Goal: Transaction & Acquisition: Book appointment/travel/reservation

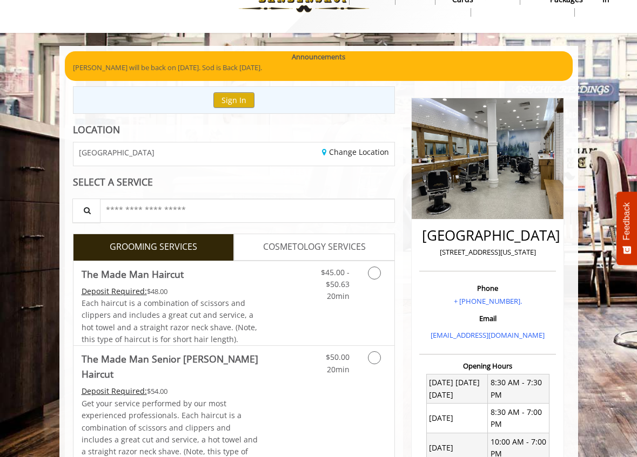
scroll to position [35, 0]
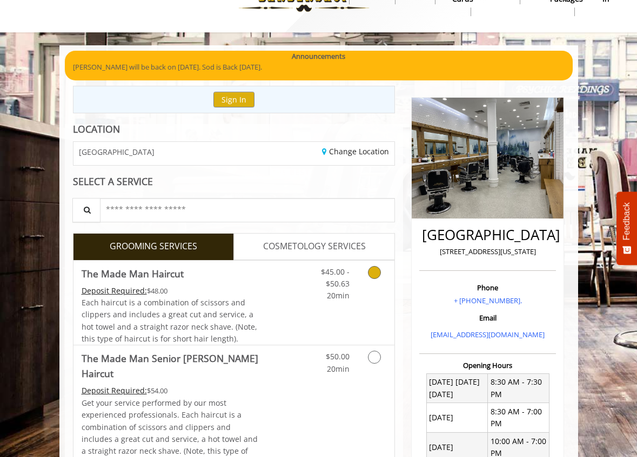
click at [369, 273] on icon "Grooming services" at bounding box center [374, 272] width 13 height 13
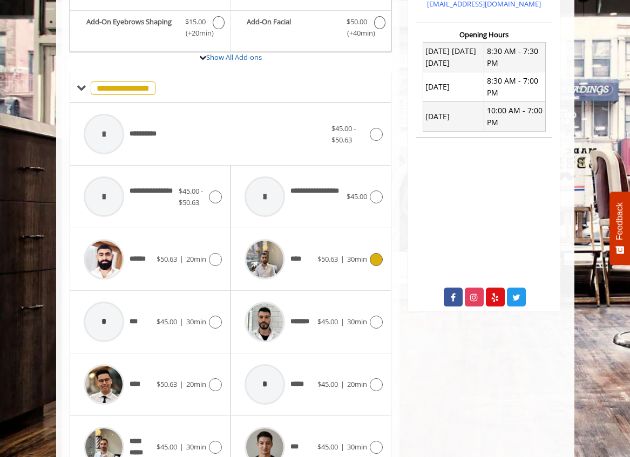
scroll to position [370, 0]
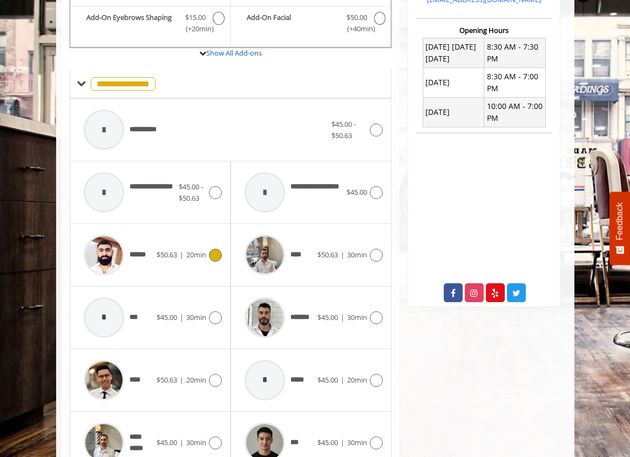
click at [215, 256] on icon at bounding box center [215, 255] width 13 height 13
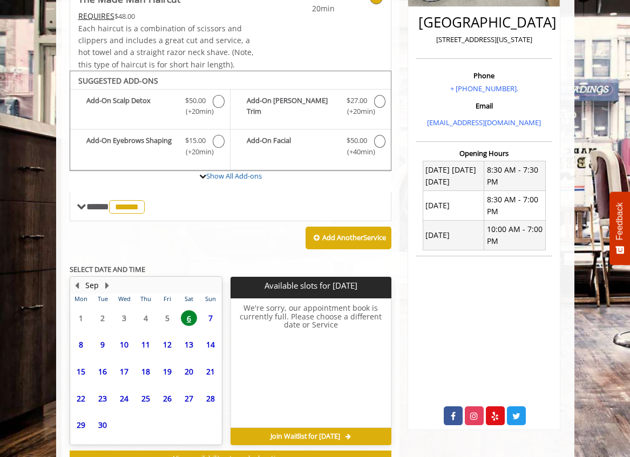
scroll to position [288, 0]
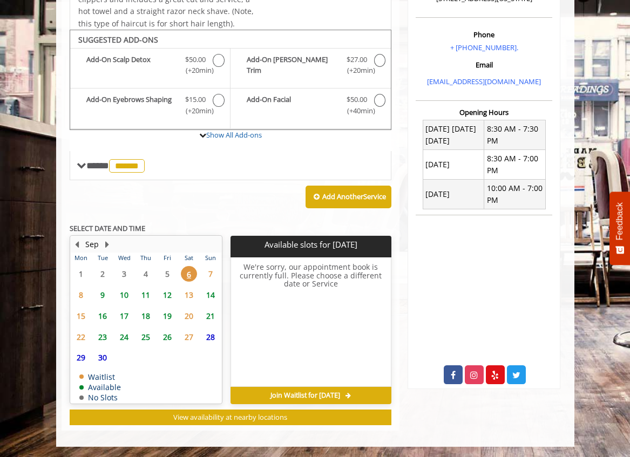
click at [107, 315] on span "16" at bounding box center [103, 316] width 16 height 16
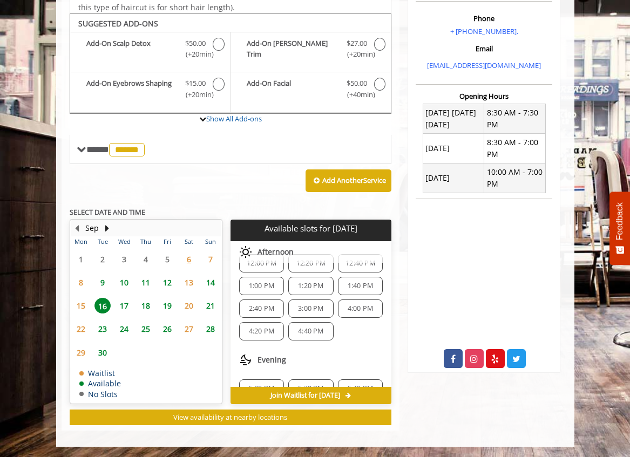
scroll to position [117, 0]
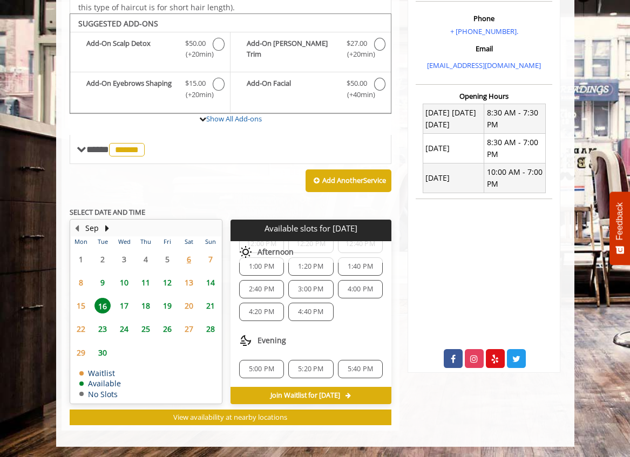
click at [273, 368] on span "5:00 PM" at bounding box center [261, 369] width 25 height 9
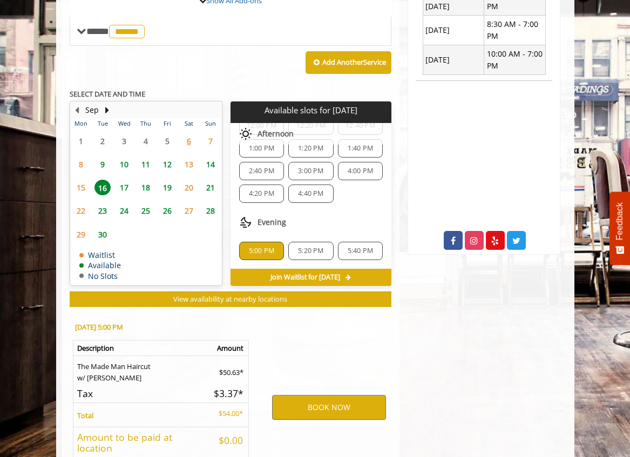
scroll to position [505, 0]
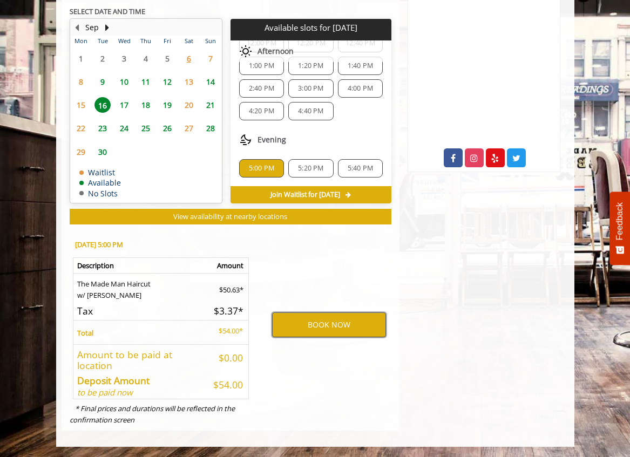
click at [314, 325] on button "BOOK NOW" at bounding box center [329, 325] width 114 height 25
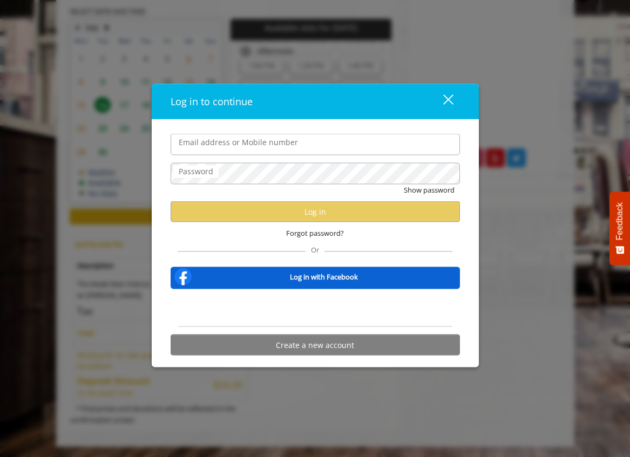
click at [223, 145] on input "Email address or Mobile number" at bounding box center [315, 145] width 289 height 22
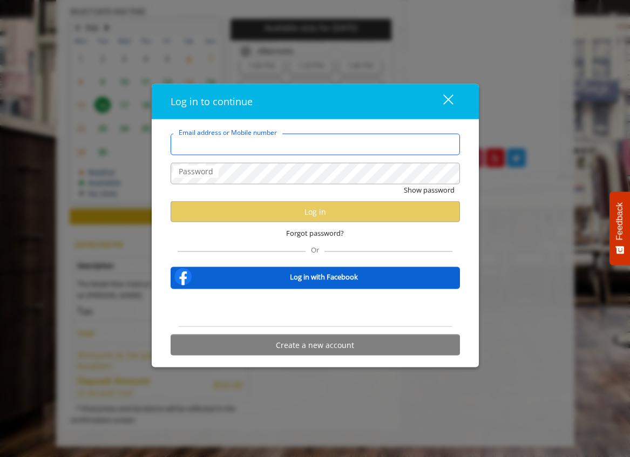
type input "**********"
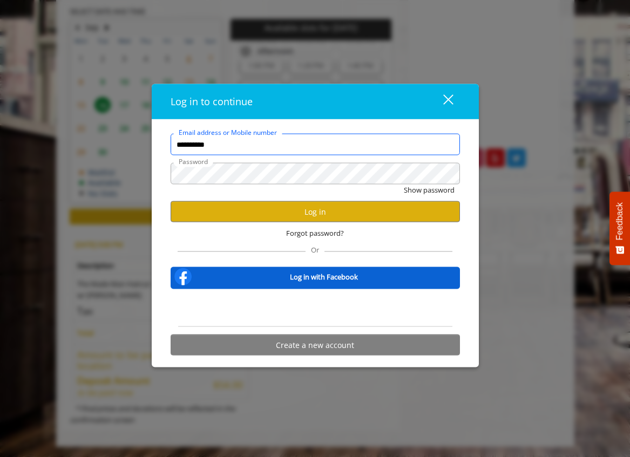
scroll to position [0, 0]
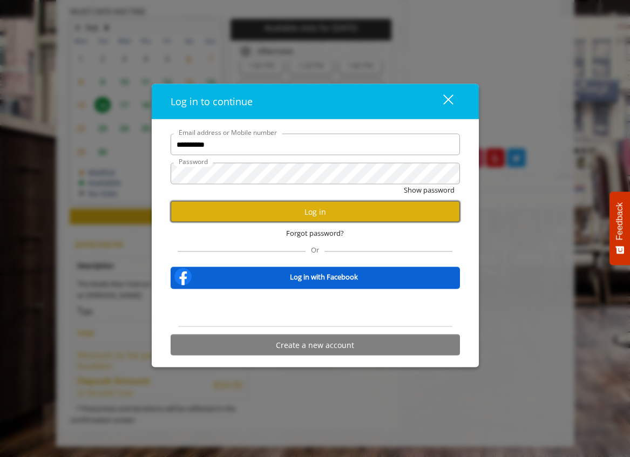
click at [285, 211] on button "Log in" at bounding box center [315, 211] width 289 height 21
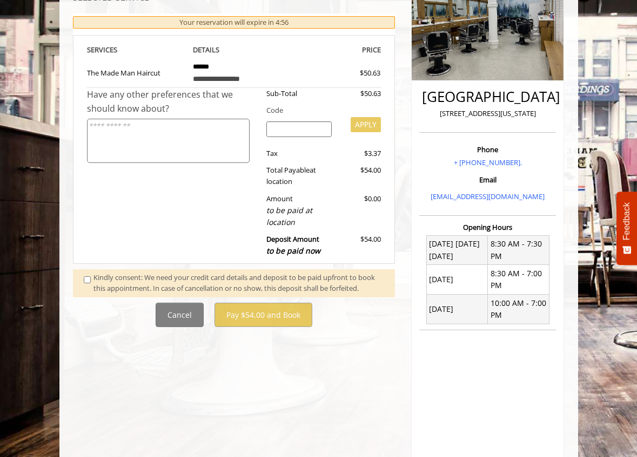
scroll to position [173, 0]
